Goal: Task Accomplishment & Management: Manage account settings

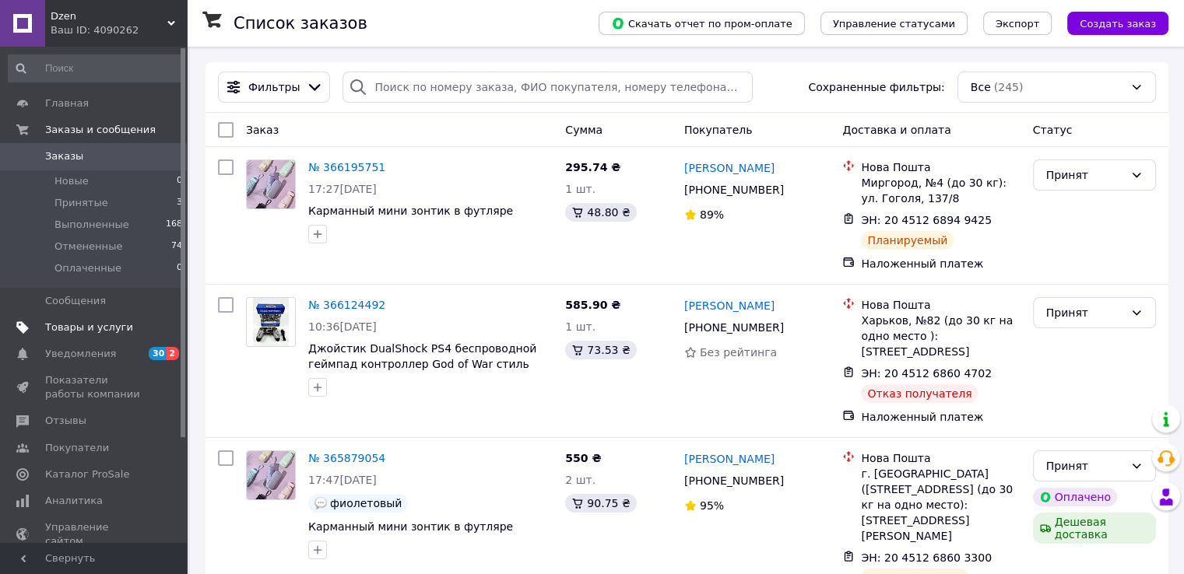
click at [106, 335] on link "Товары и услуги" at bounding box center [95, 327] width 191 height 26
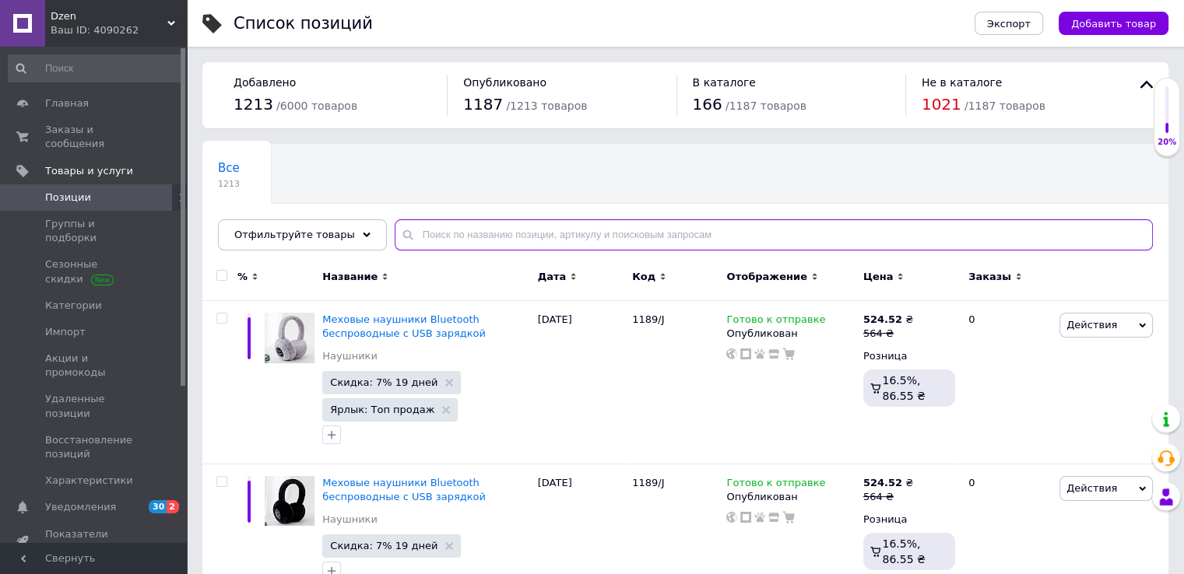
click at [445, 232] on input "text" at bounding box center [774, 235] width 758 height 31
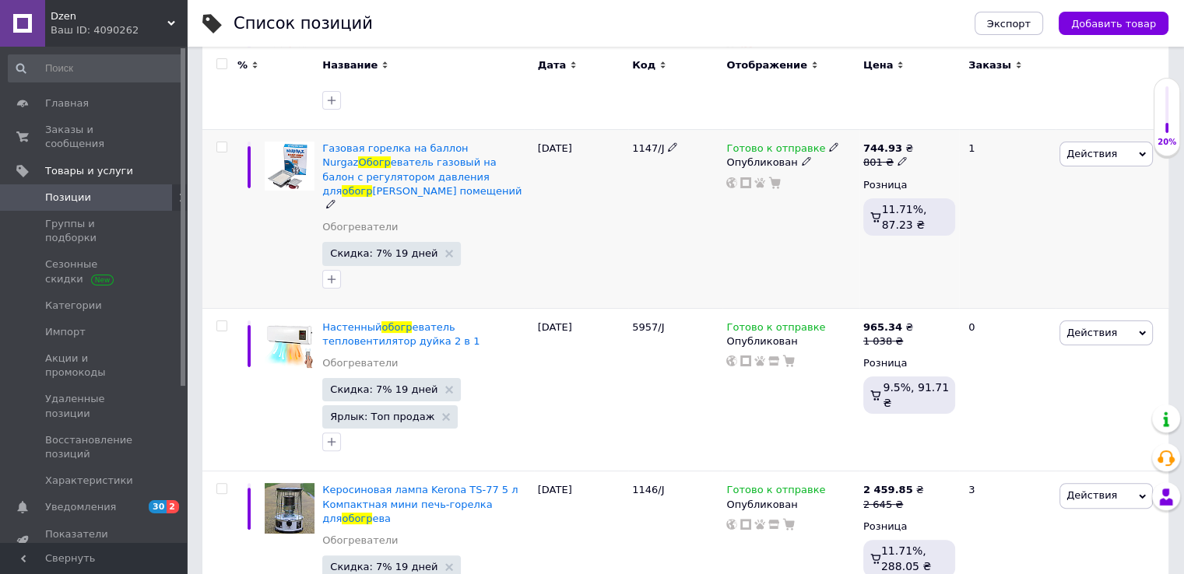
scroll to position [311, 0]
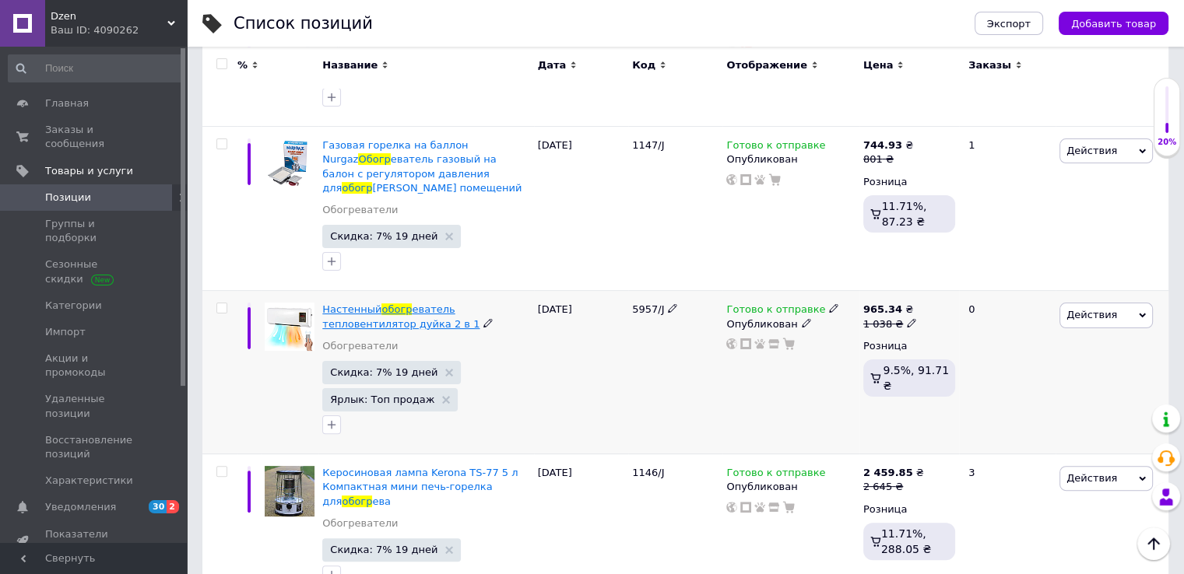
type input "обогр"
click at [447, 304] on span "еватель тепловентилятор дуйка 2 в 1" at bounding box center [400, 317] width 157 height 26
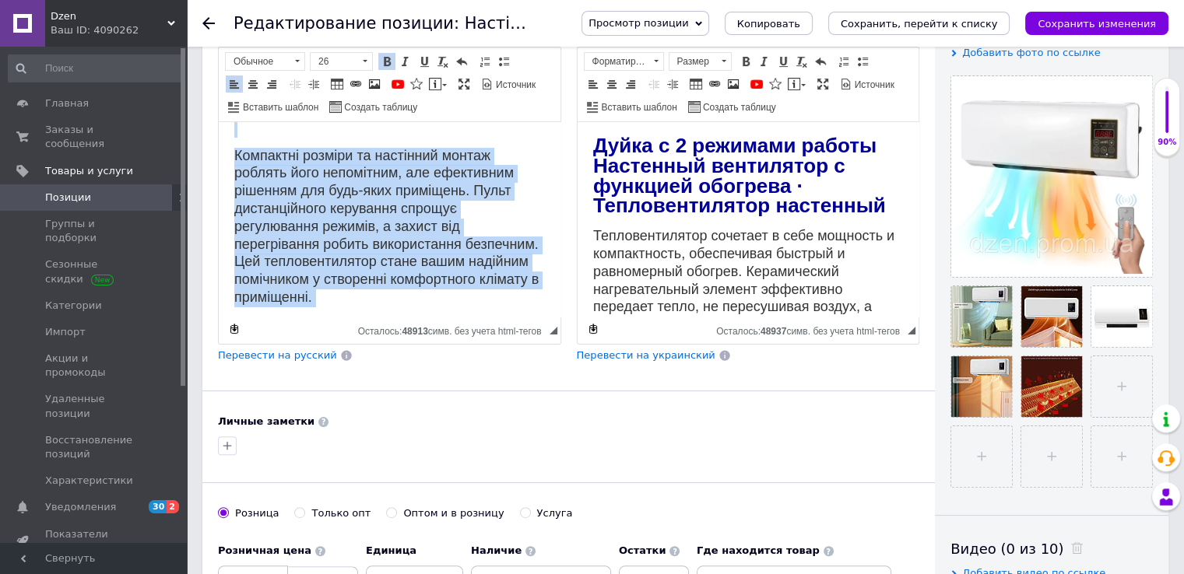
scroll to position [483, 0]
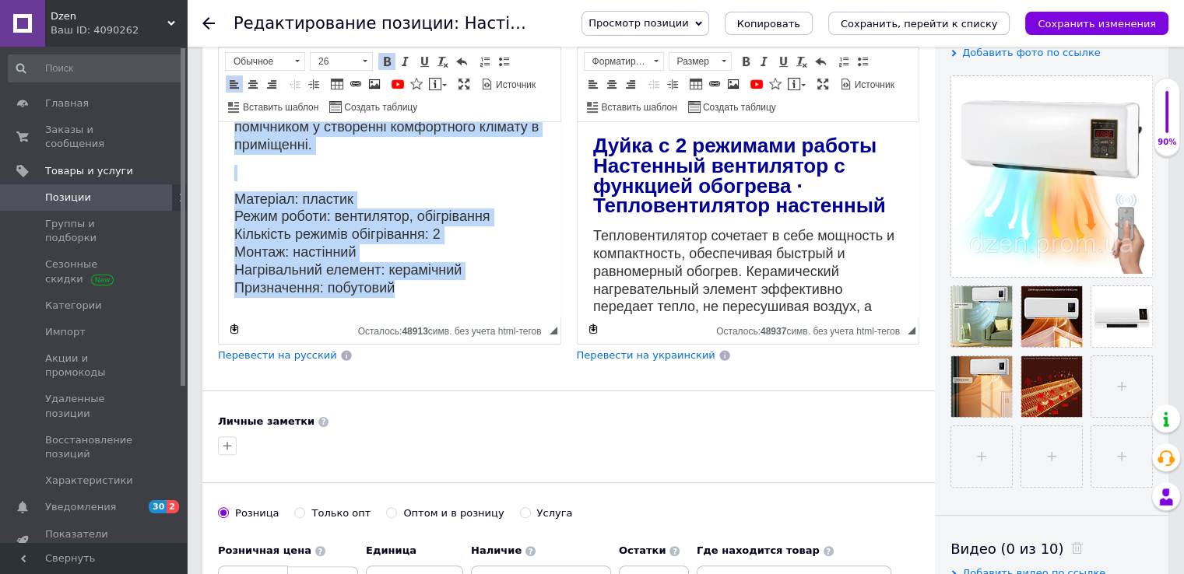
drag, startPoint x: 229, startPoint y: 135, endPoint x: 508, endPoint y: 285, distance: 316.9
copy body "Дуйка з 2 режимами роботи Настінний вентилятор із функцією обігрівання · Теплов…"
